Goal: Find specific page/section

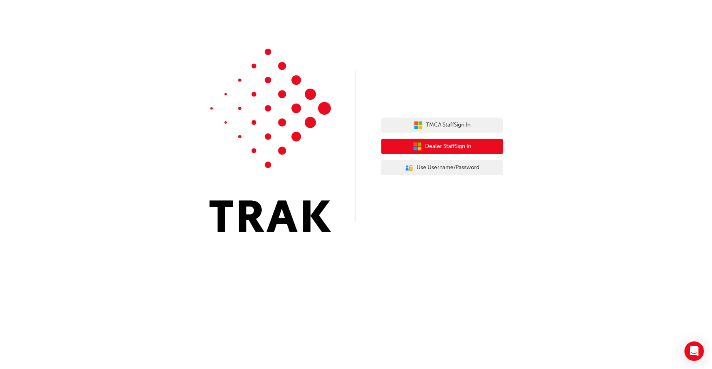
click at [477, 147] on button "Dealer Staff Sign In" at bounding box center [442, 146] width 122 height 15
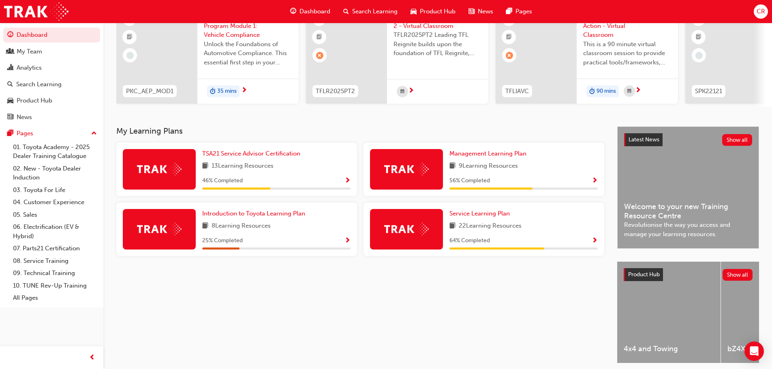
scroll to position [81, 0]
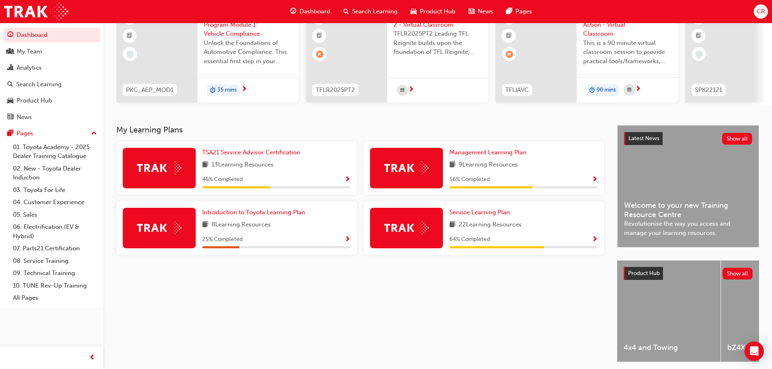
click at [348, 181] on span "Show Progress" at bounding box center [348, 179] width 6 height 7
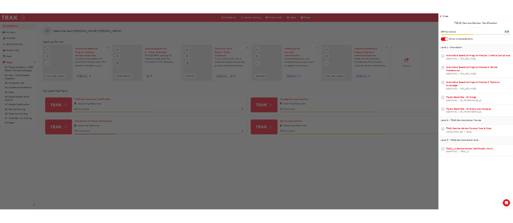
scroll to position [0, 0]
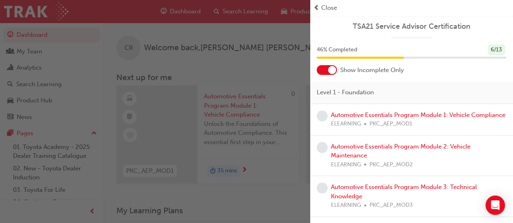
click at [279, 90] on div "button" at bounding box center [155, 111] width 310 height 223
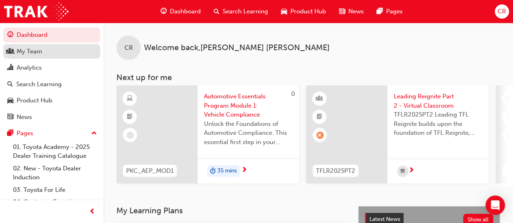
click at [41, 51] on div "My Team" at bounding box center [30, 51] width 26 height 9
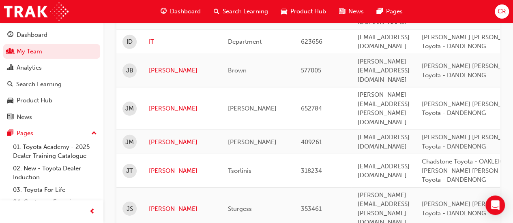
scroll to position [1276, 0]
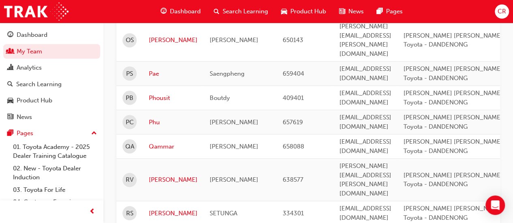
scroll to position [265, 0]
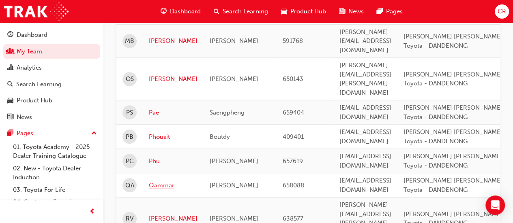
click at [165, 181] on link "Qammar" at bounding box center [173, 185] width 49 height 9
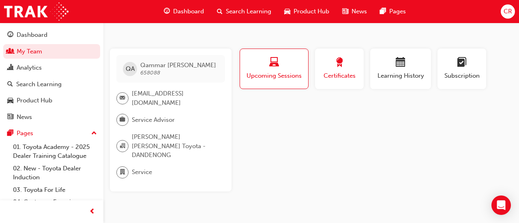
click at [349, 66] on div "button" at bounding box center [339, 64] width 36 height 13
